Goal: Task Accomplishment & Management: Manage account settings

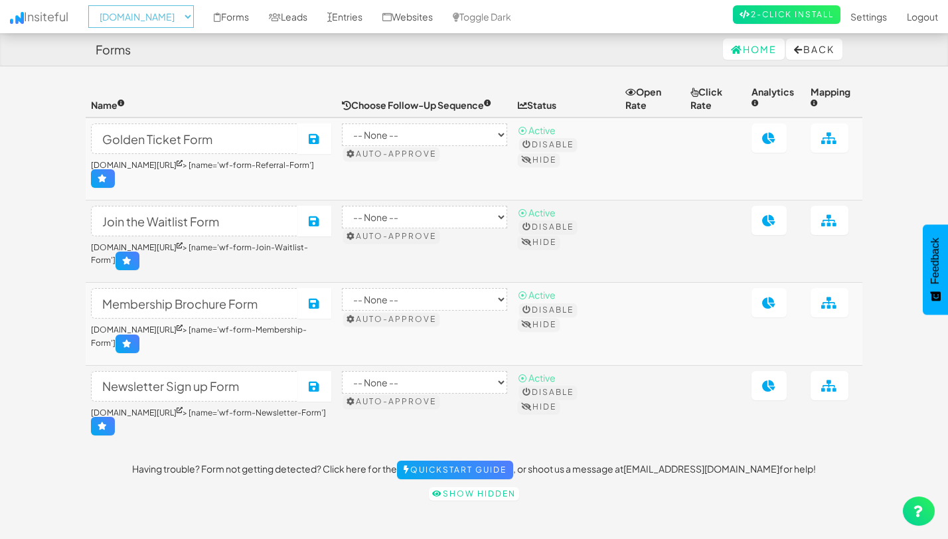
click at [131, 25] on select "-- None -- [DOMAIN_NAME] [DOMAIN_NAME]" at bounding box center [141, 16] width 106 height 23
select select "2352"
click at [306, 19] on link "Leads" at bounding box center [288, 16] width 58 height 33
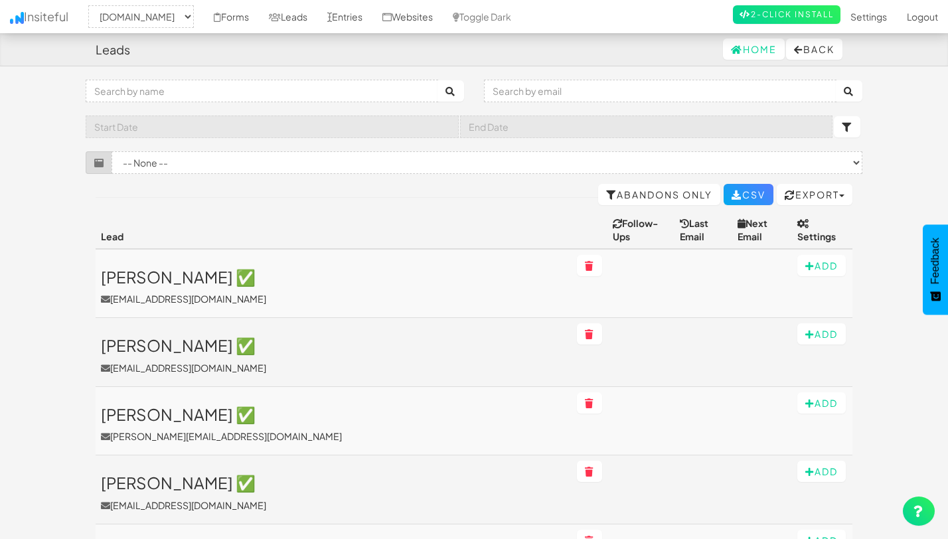
select select "2352"
click at [607, 196] on link "Abandons Only" at bounding box center [659, 194] width 122 height 21
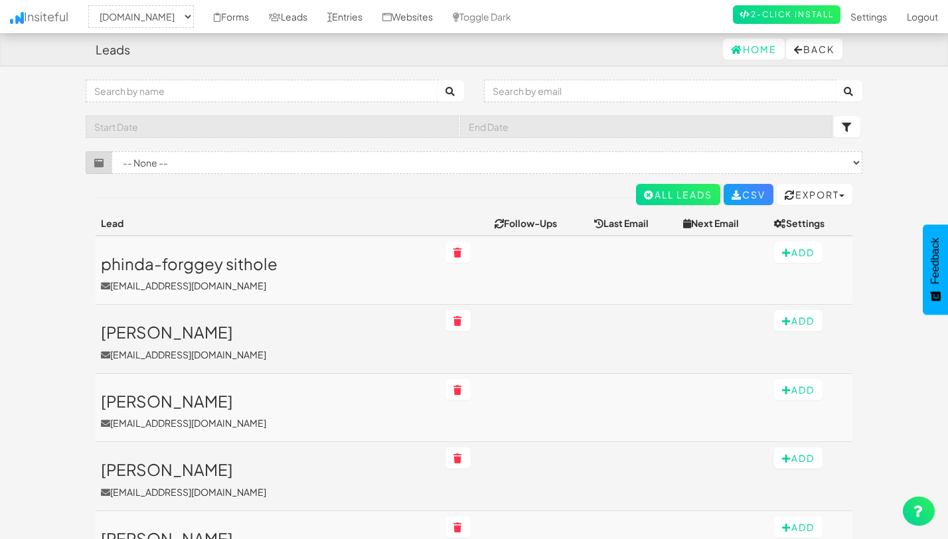
select select "2352"
click at [328, 160] on select "-- None -- Membership Brochure Form (www.joinopus.org/membership-draft-copy[nam…" at bounding box center [486, 162] width 751 height 23
select select "f6888c52bbc60f7.66676079"
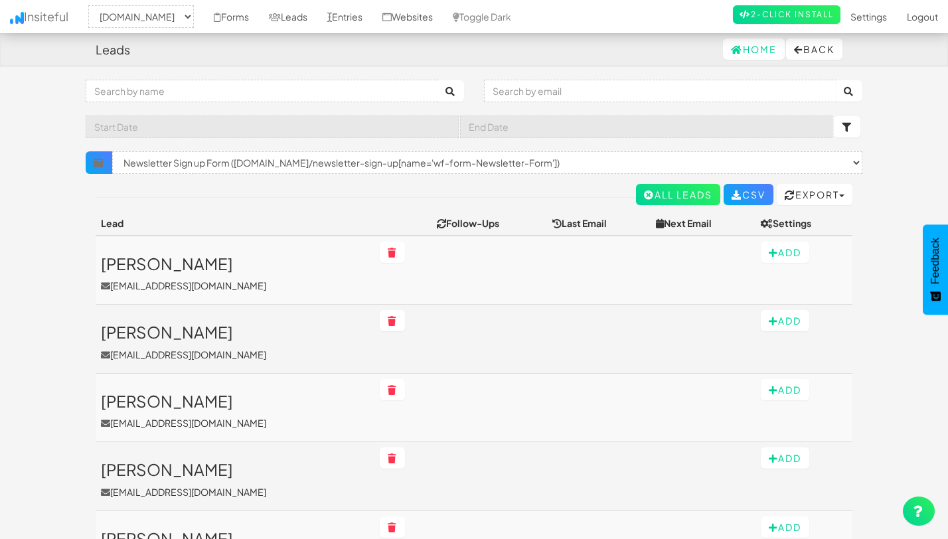
select select "2352"
select select "f6888c52bbc60f7.66676079"
drag, startPoint x: 154, startPoint y: 338, endPoint x: 649, endPoint y: 3, distance: 597.4
click at [86, 80] on div "Toggle navigation Insiteful -- None -- www.joinopus.org joinopus.org Forms Lead…" at bounding box center [474, 426] width 776 height 693
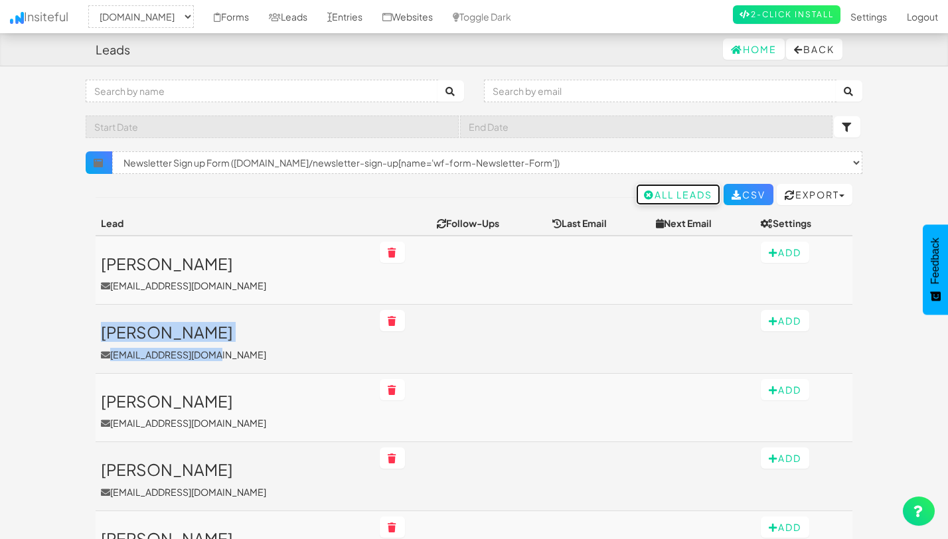
click at [644, 192] on icon at bounding box center [649, 194] width 11 height 9
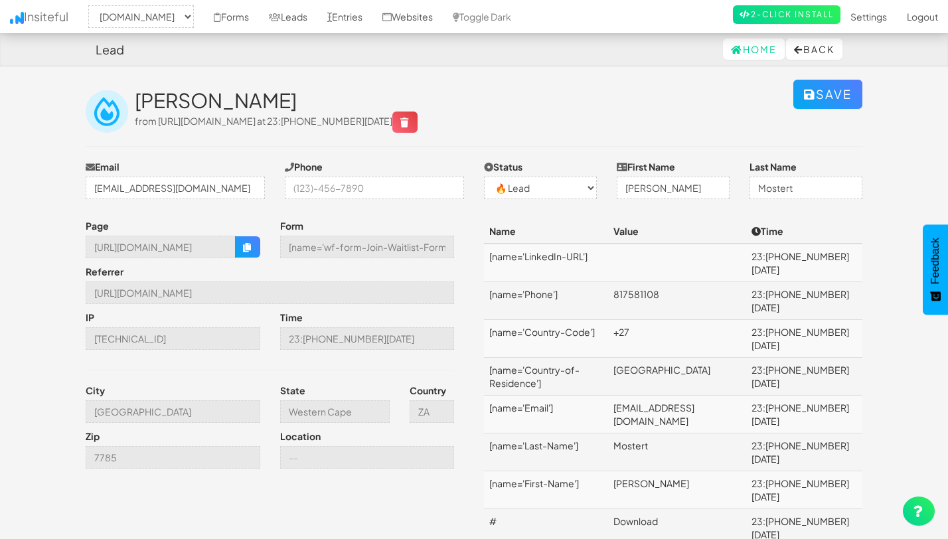
select select "2352"
select select "0"
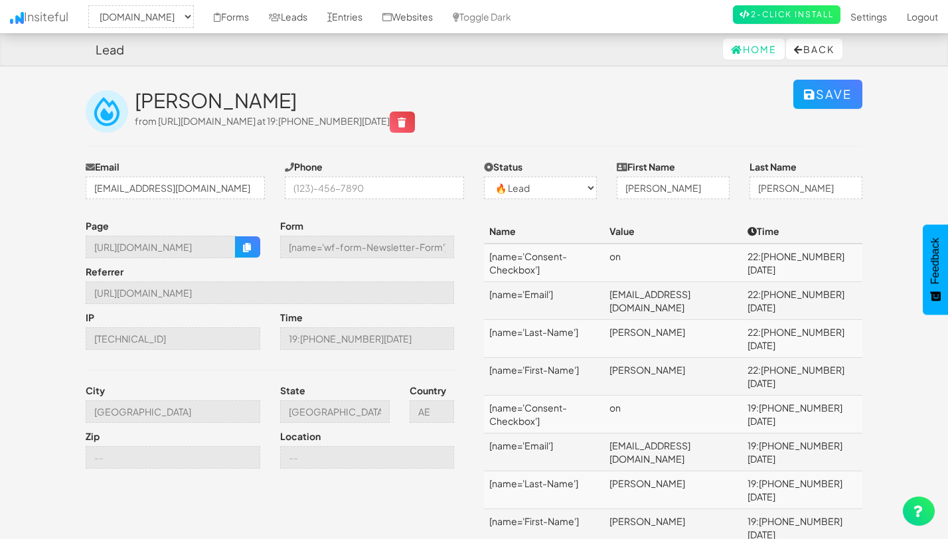
select select "2352"
select select "0"
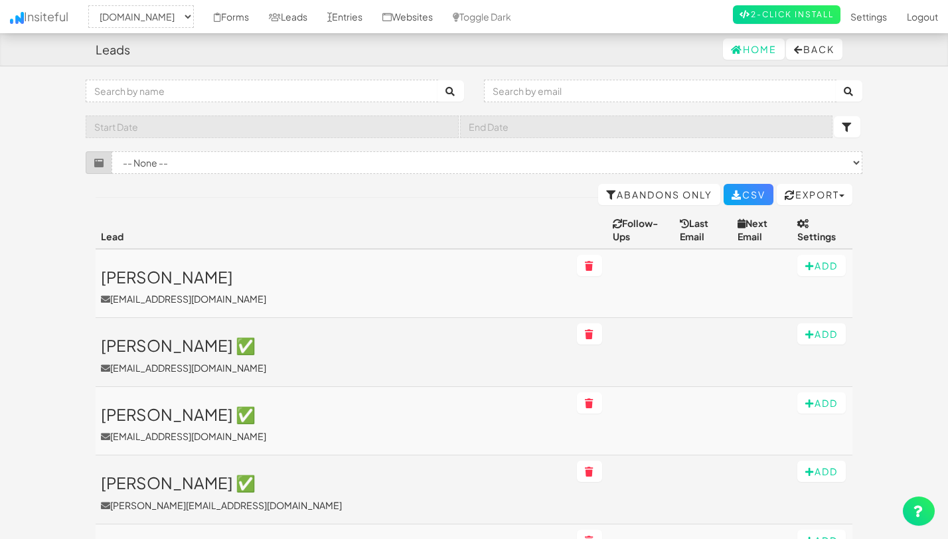
select select "2352"
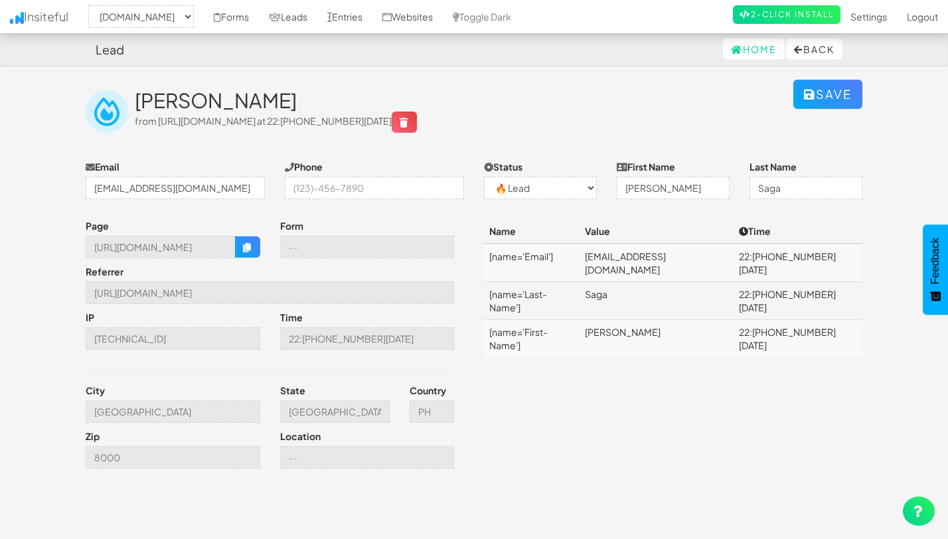
select select "2352"
select select "0"
click at [243, 248] on icon "button" at bounding box center [247, 247] width 9 height 9
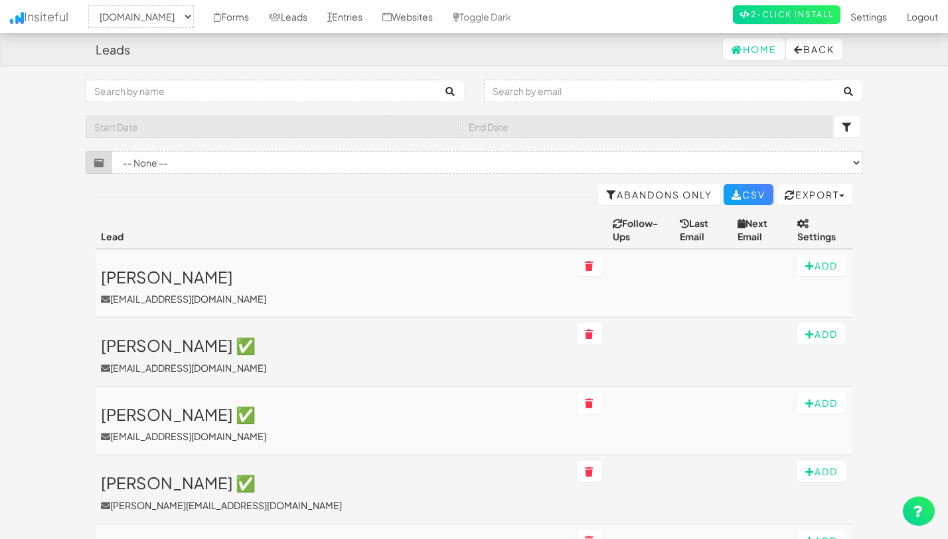
select select "2352"
click at [177, 90] on input "text" at bounding box center [262, 91] width 352 height 23
type input "saga"
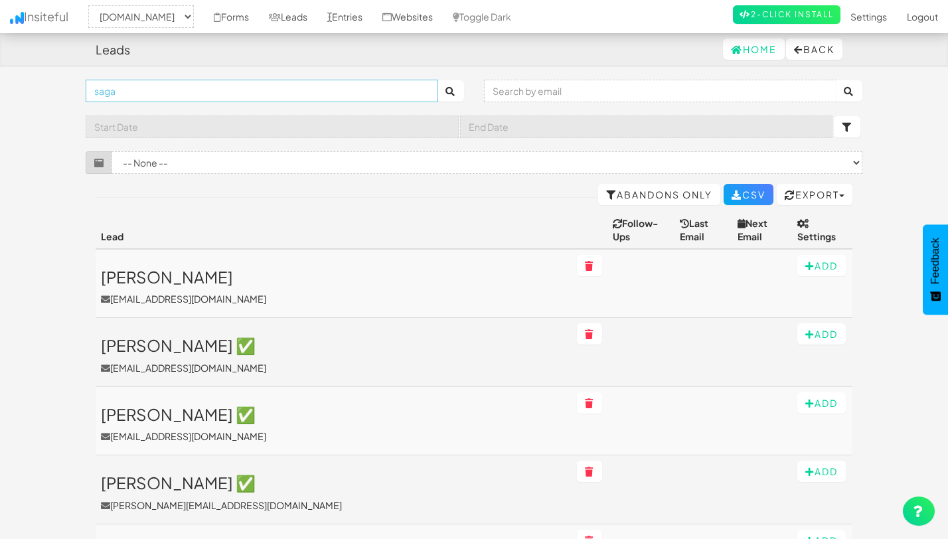
click at [437, 80] on button "submit" at bounding box center [450, 90] width 27 height 21
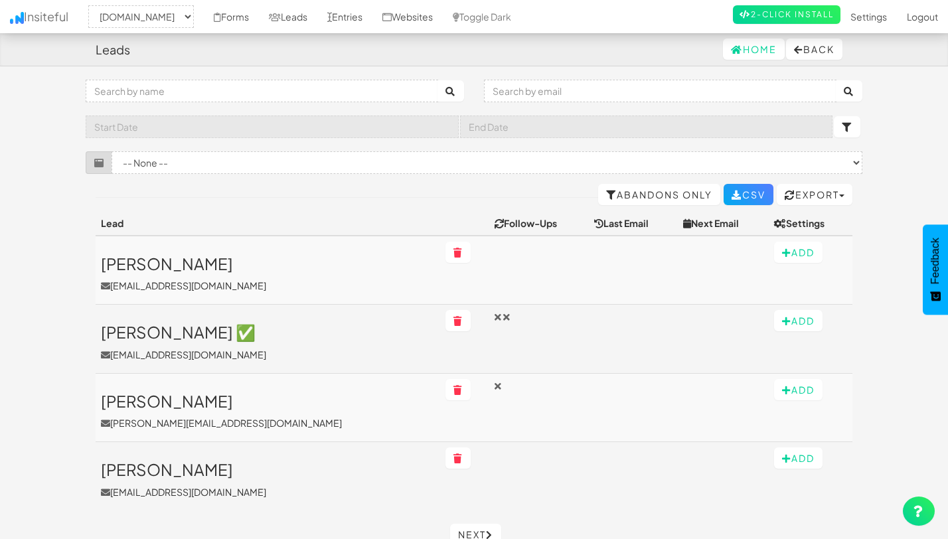
select select "2352"
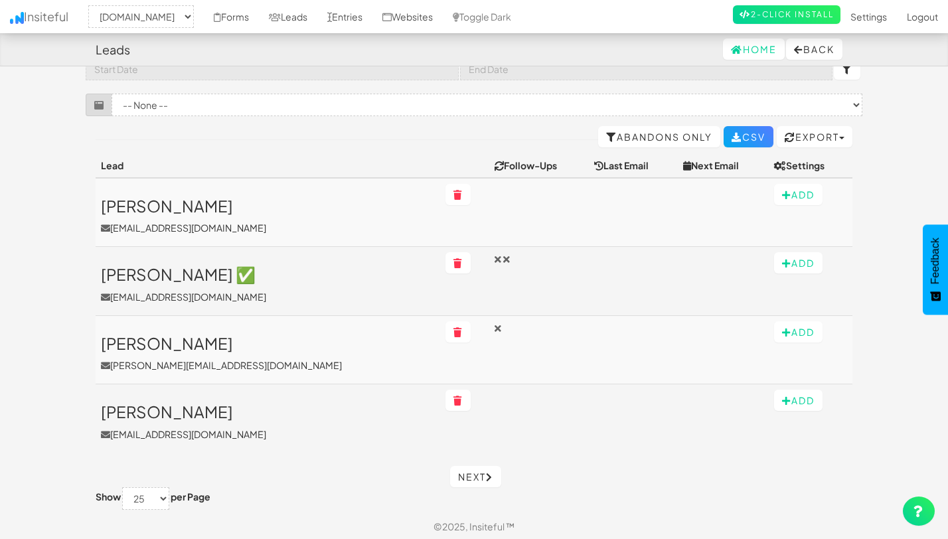
scroll to position [61, 0]
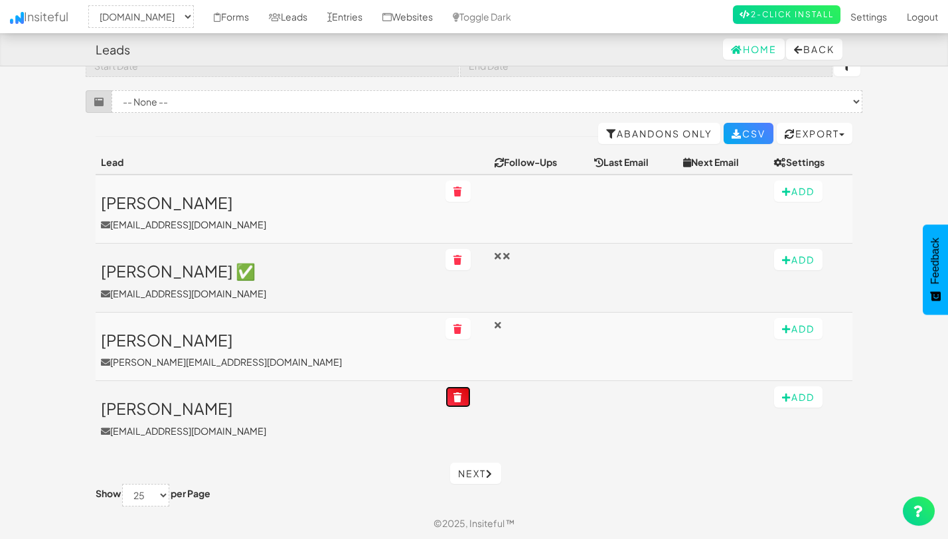
click at [453, 396] on icon at bounding box center [457, 397] width 9 height 9
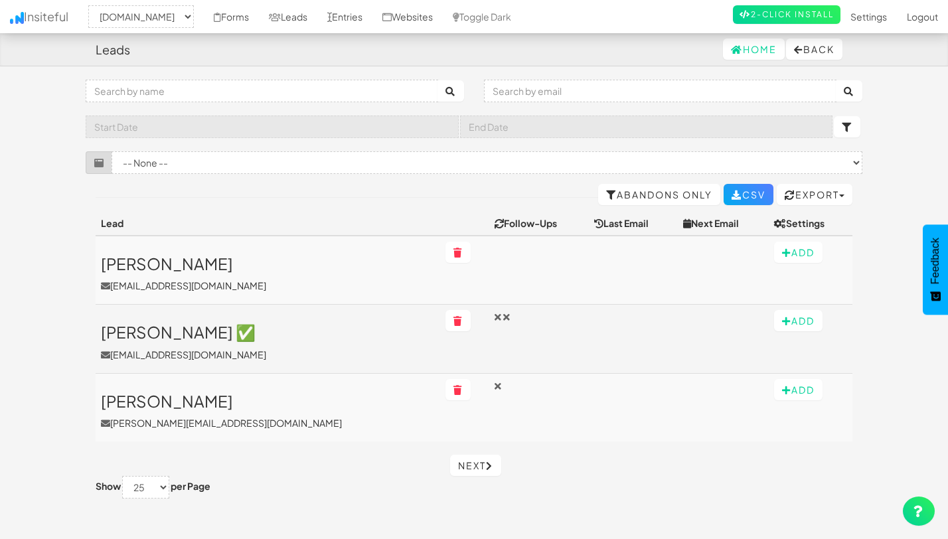
select select "2352"
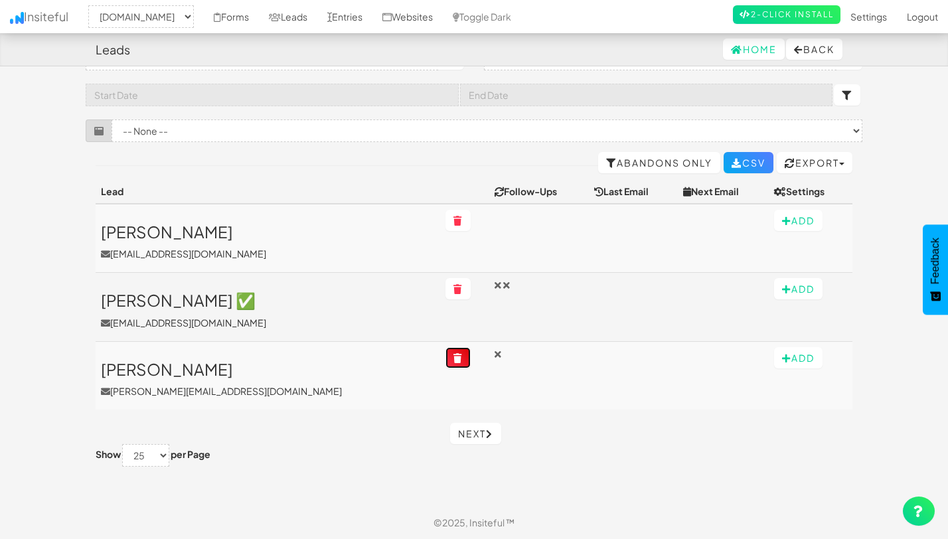
click at [445, 361] on button at bounding box center [457, 357] width 25 height 21
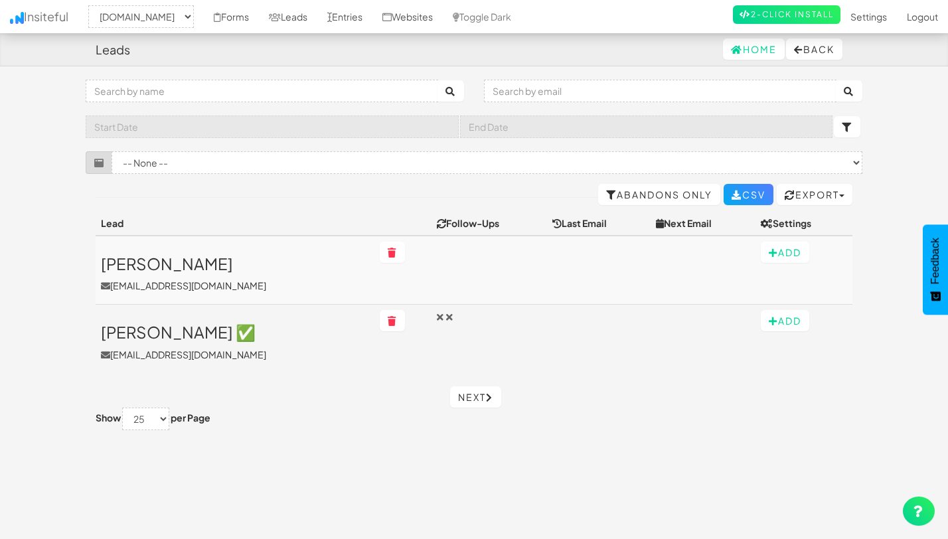
select select "2352"
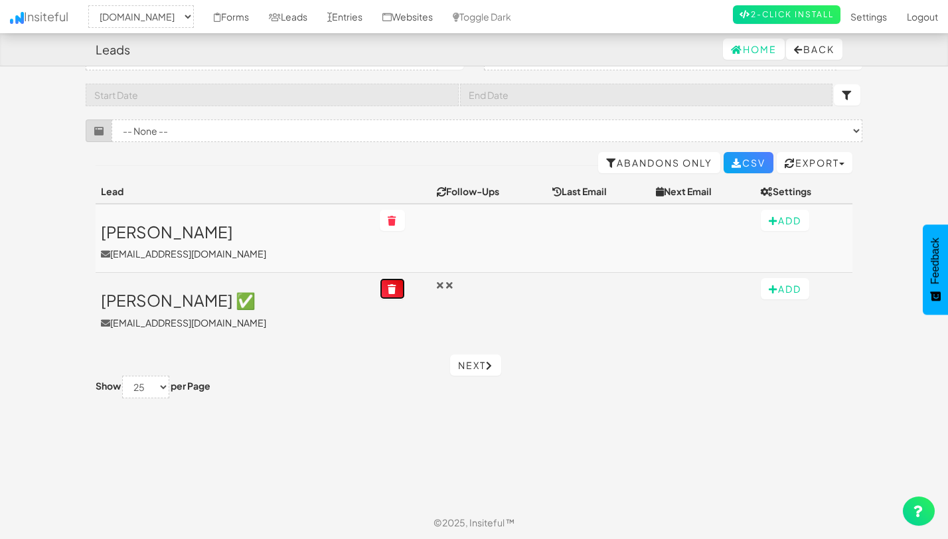
click at [388, 291] on icon at bounding box center [392, 289] width 9 height 9
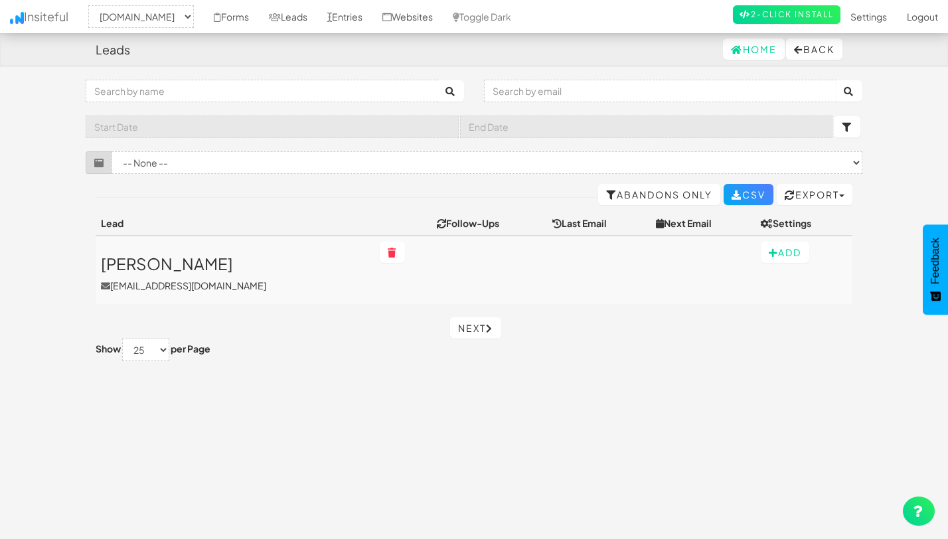
select select "2352"
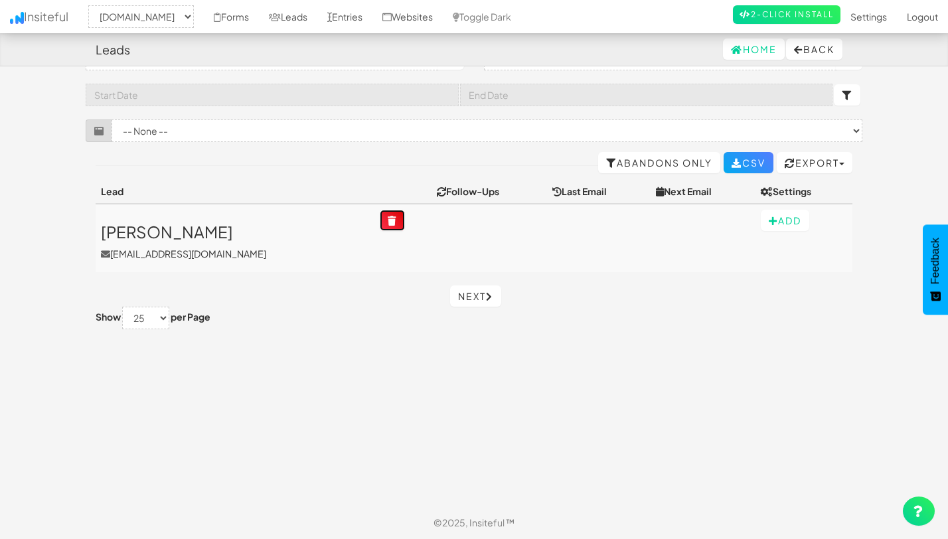
click at [388, 222] on icon at bounding box center [392, 220] width 9 height 9
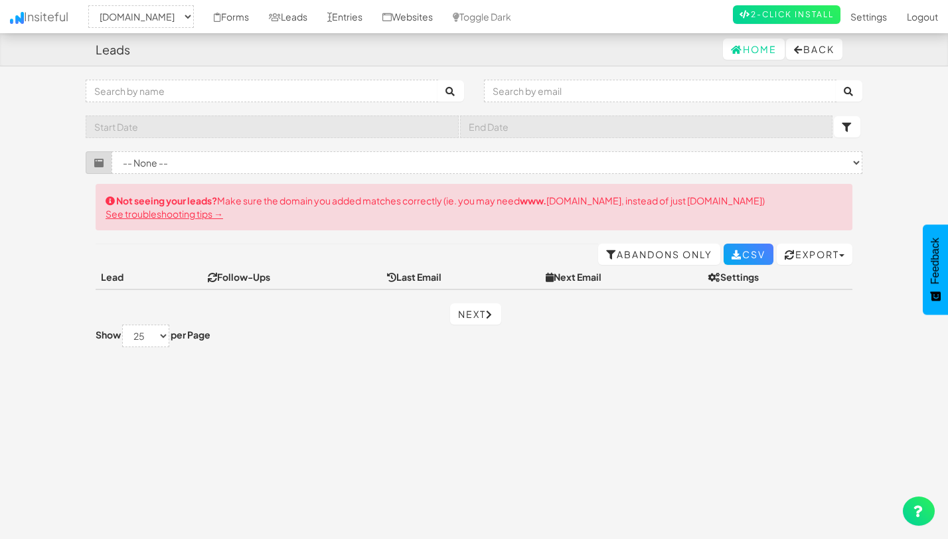
select select "2352"
click at [240, 19] on link "Forms" at bounding box center [231, 16] width 55 height 33
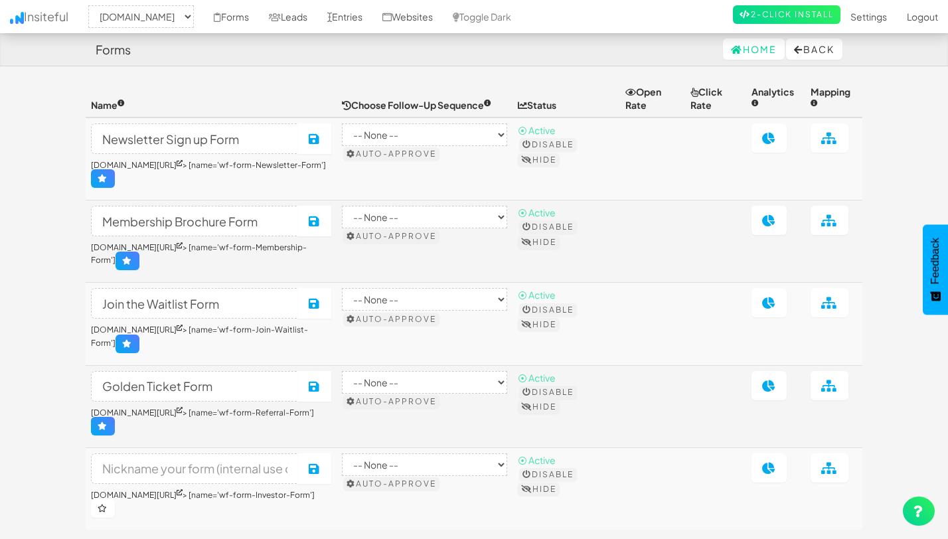
select select "2352"
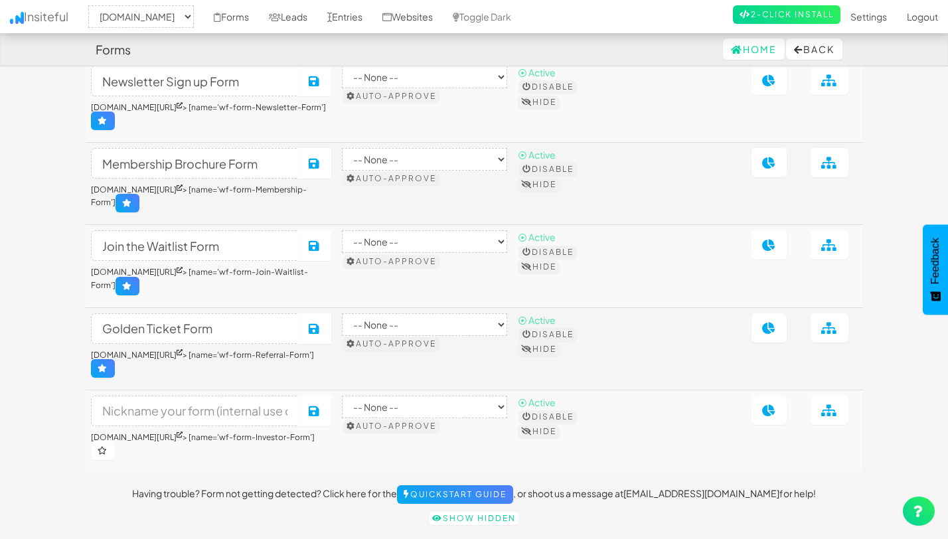
scroll to position [58, 0]
click at [209, 407] on input at bounding box center [195, 410] width 208 height 31
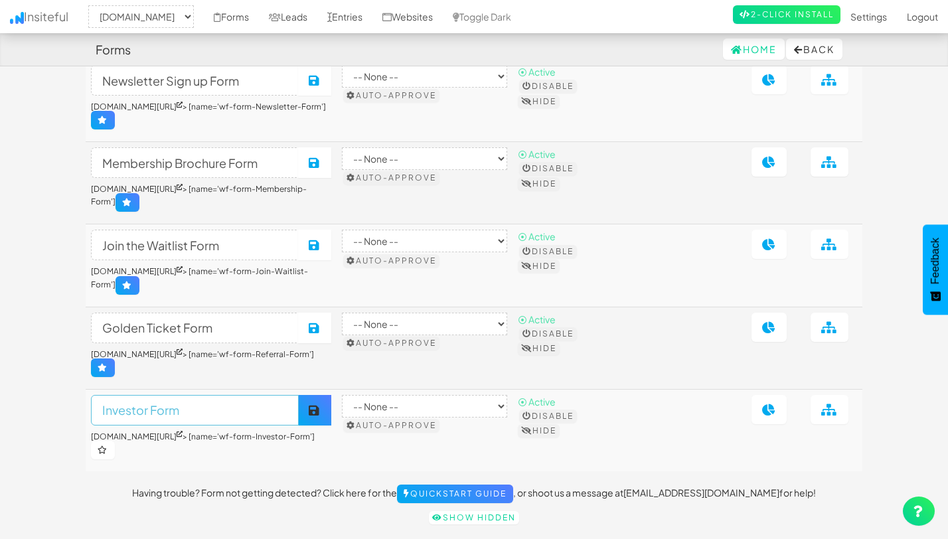
type input "Investor Form"
click at [321, 407] on icon at bounding box center [315, 410] width 12 height 12
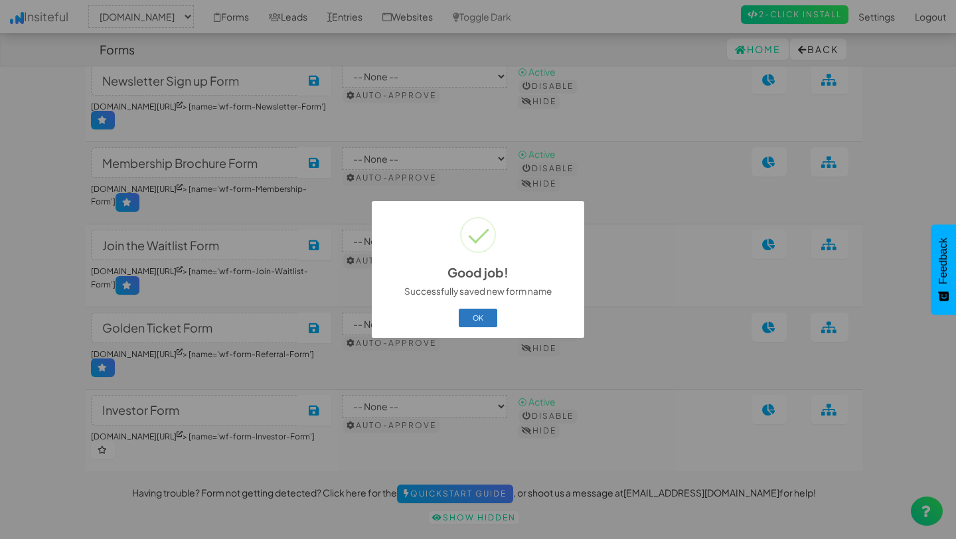
click at [477, 318] on button "OK" at bounding box center [478, 318] width 39 height 19
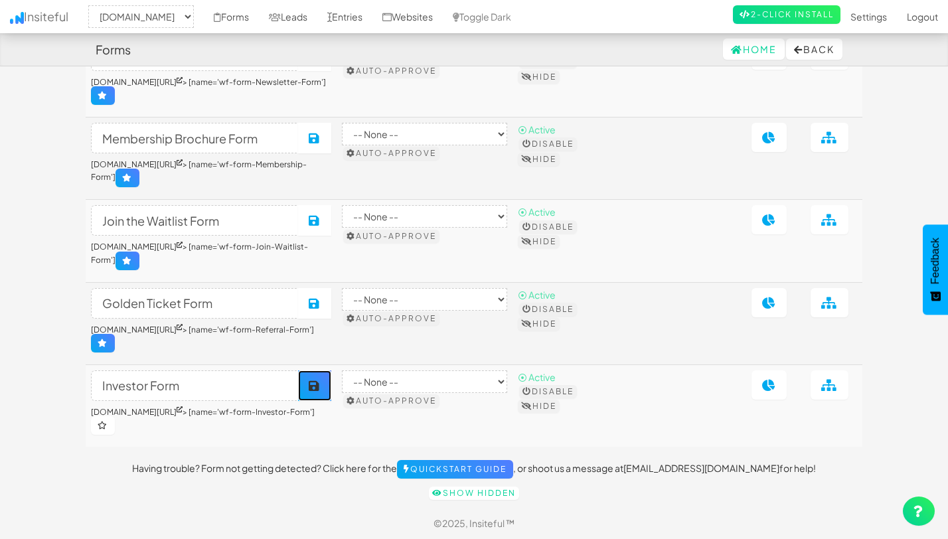
scroll to position [0, 0]
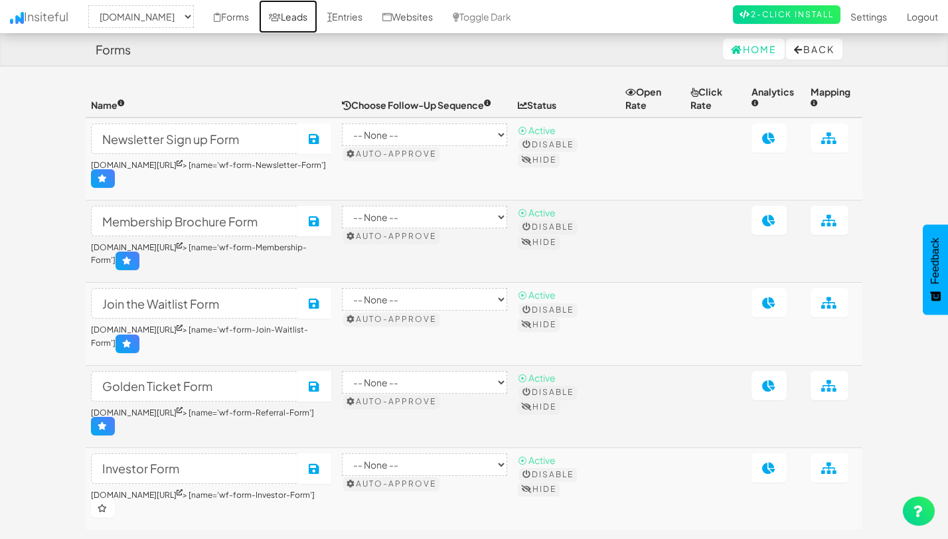
click at [307, 25] on link "Leads" at bounding box center [288, 16] width 58 height 33
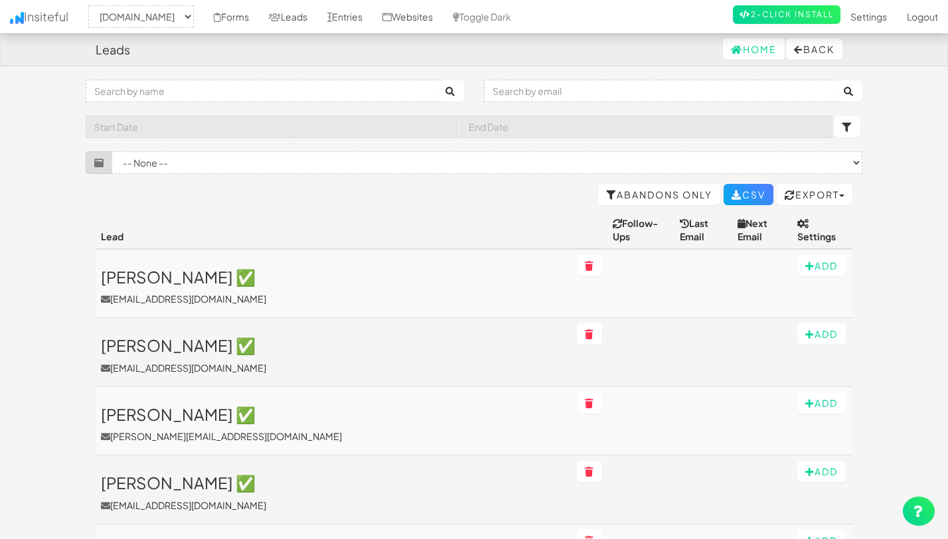
select select "2352"
click at [270, 88] on input "text" at bounding box center [262, 91] width 352 height 23
type input "saga"
click at [437, 80] on button "submit" at bounding box center [450, 90] width 27 height 21
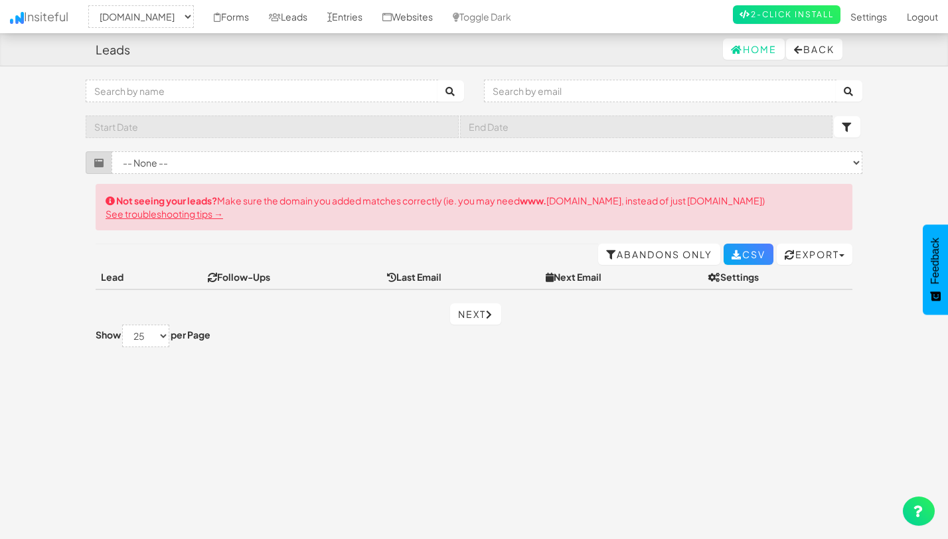
select select "2352"
click at [281, 21] on icon at bounding box center [275, 17] width 12 height 9
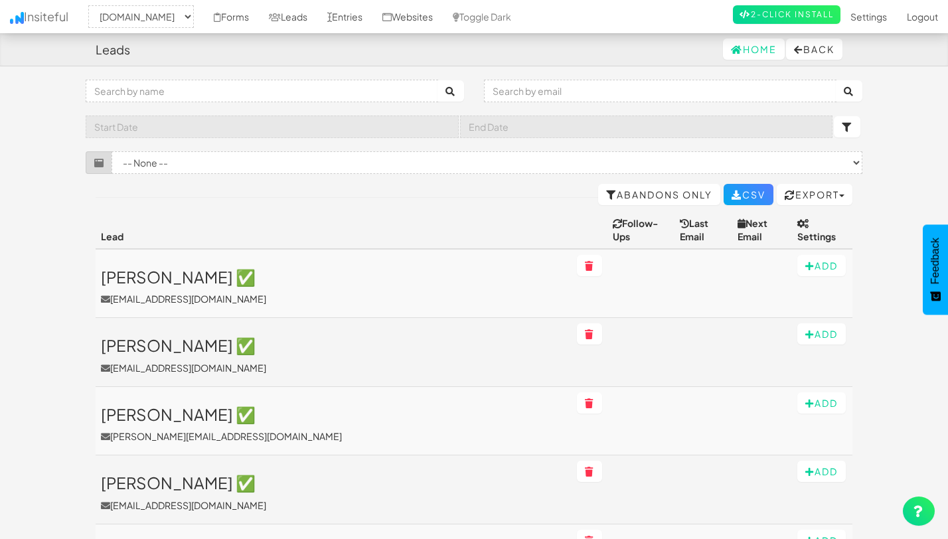
select select "2352"
click at [605, 194] on link "Abandons Only" at bounding box center [659, 194] width 122 height 21
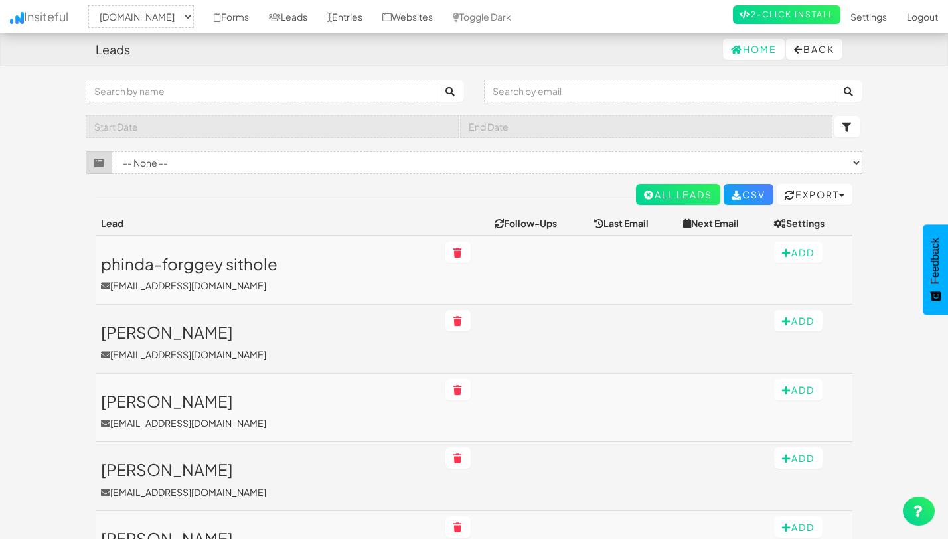
select select "2352"
click at [644, 196] on icon at bounding box center [649, 194] width 11 height 9
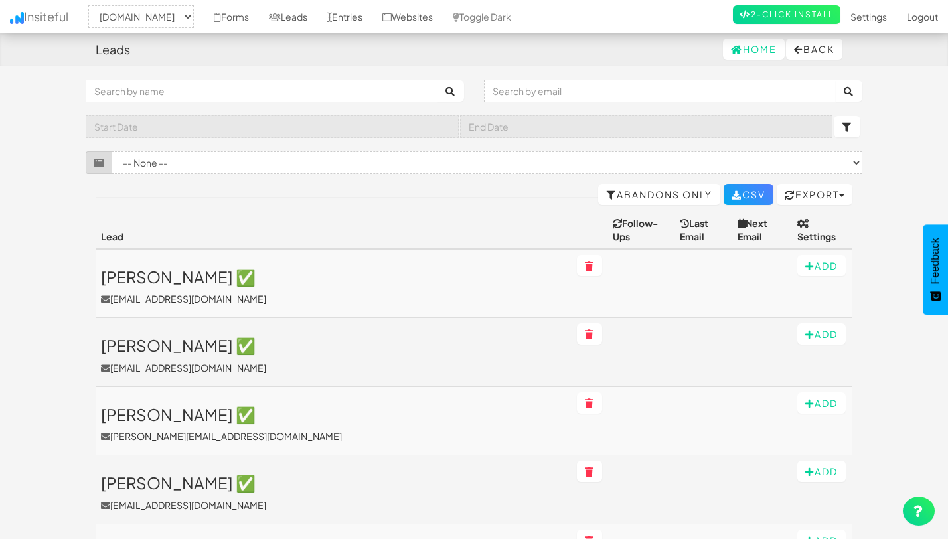
select select "2352"
click at [616, 196] on link "Abandons Only" at bounding box center [659, 194] width 122 height 21
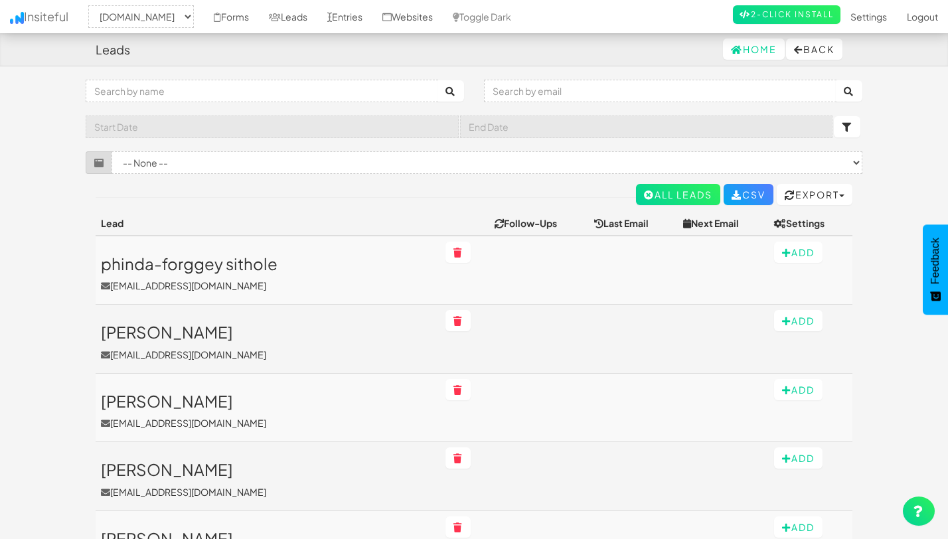
select select "2352"
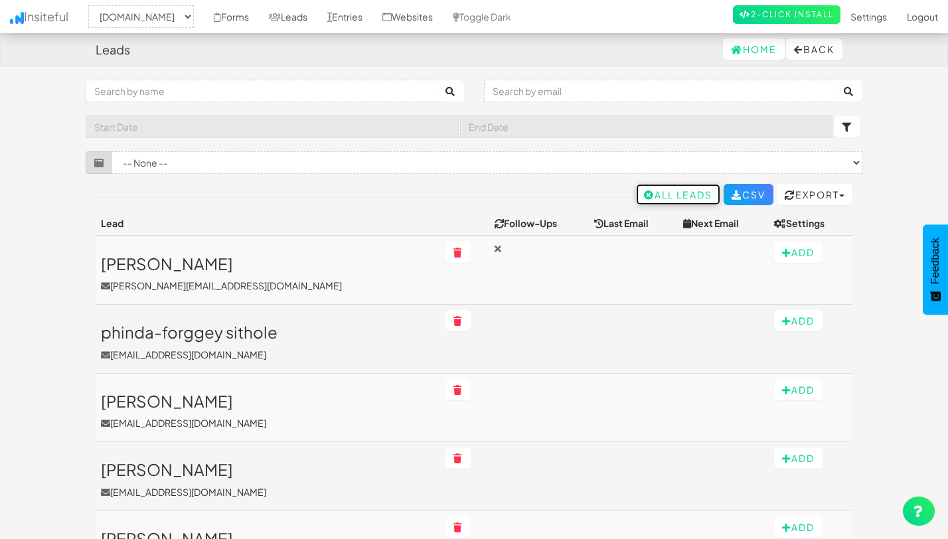
click at [658, 195] on link "All Leads" at bounding box center [678, 194] width 84 height 21
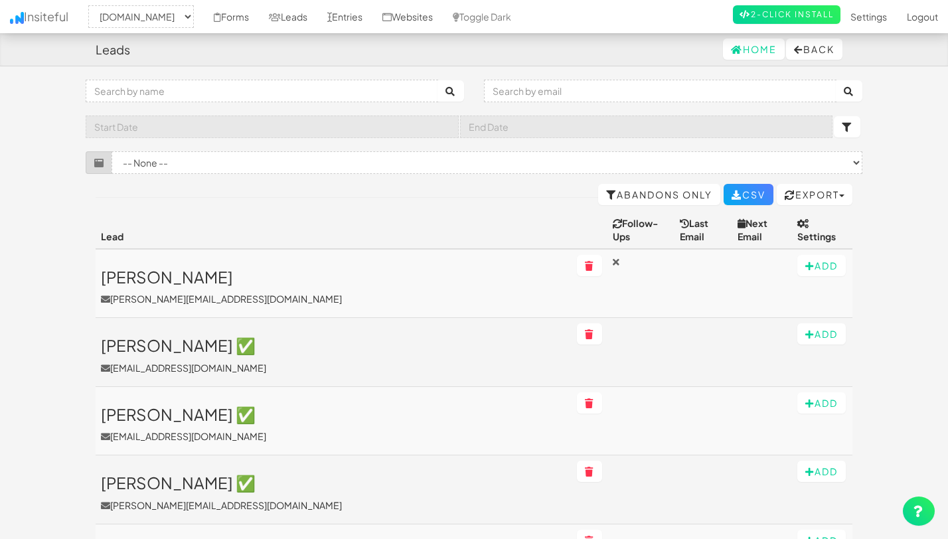
select select "2352"
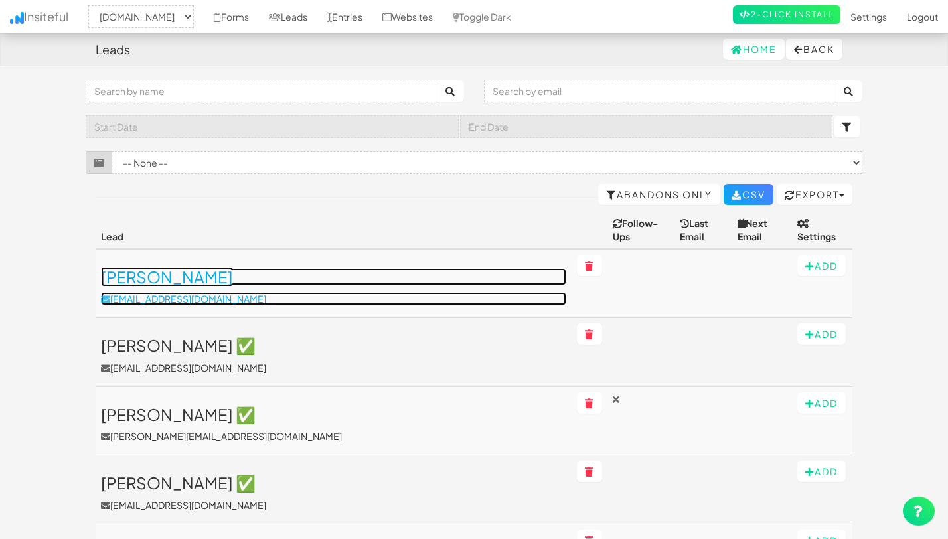
click at [117, 268] on h3 "Jann" at bounding box center [333, 276] width 465 height 17
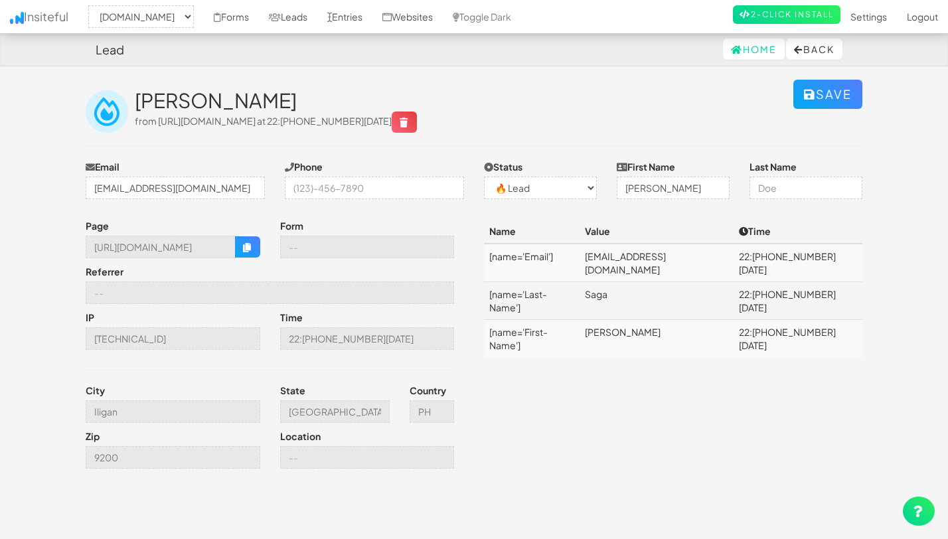
select select "2352"
select select "0"
click at [238, 21] on link "Forms" at bounding box center [231, 16] width 55 height 33
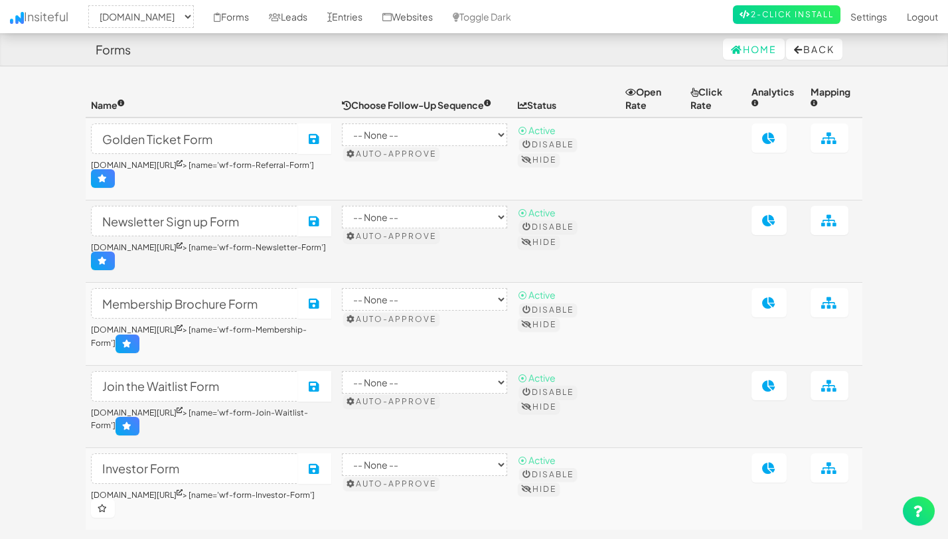
select select "2352"
click at [301, 17] on link "Leads" at bounding box center [288, 16] width 58 height 33
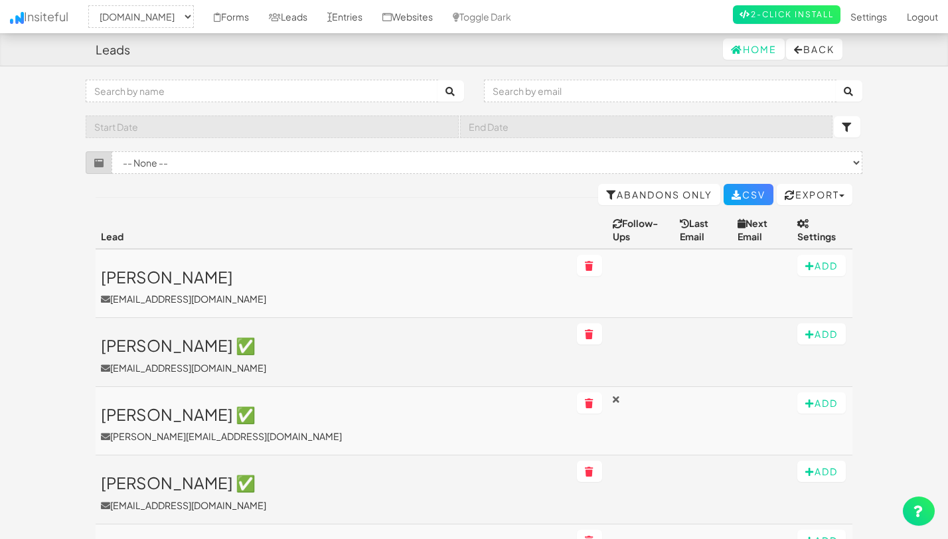
select select "2352"
